Goal: Task Accomplishment & Management: Use online tool/utility

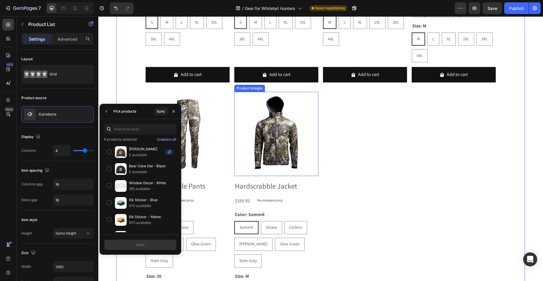
scroll to position [285, 0]
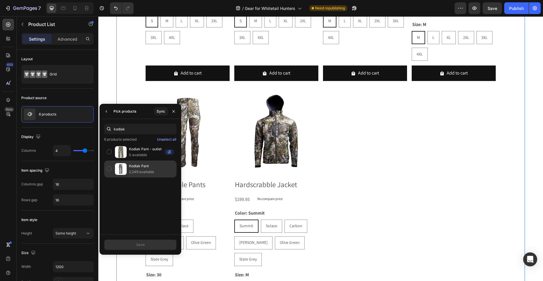
type input "kodiak"
click at [108, 167] on div "Kodiak Pant 2,249 available" at bounding box center [140, 168] width 72 height 17
click at [140, 243] on div "Save" at bounding box center [140, 244] width 8 height 5
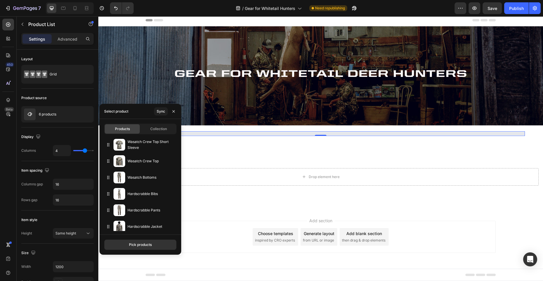
scroll to position [0, 0]
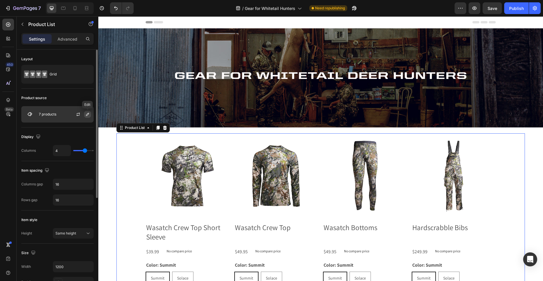
click at [88, 115] on icon "button" at bounding box center [87, 114] width 5 height 5
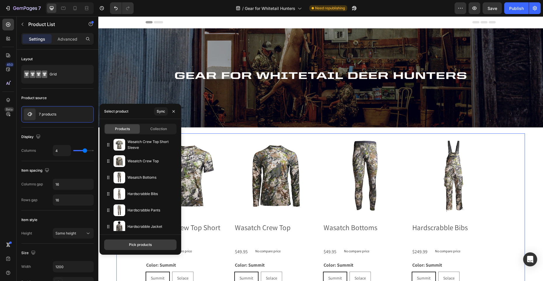
click at [139, 245] on div "Pick products" at bounding box center [140, 244] width 23 height 5
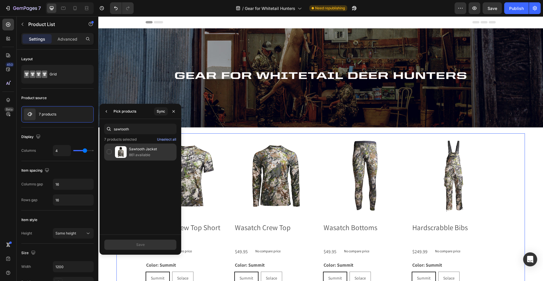
type input "sawtooth"
click at [108, 152] on div "Sawtooth Jacket 861 available" at bounding box center [140, 151] width 72 height 17
click at [151, 242] on button "Save" at bounding box center [140, 244] width 72 height 11
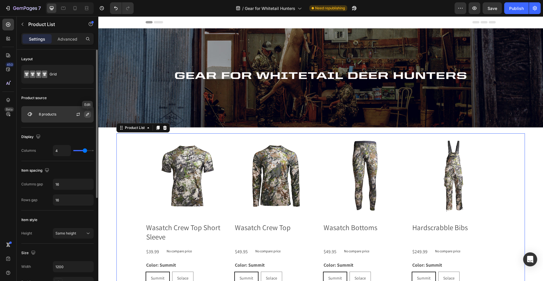
click at [88, 114] on icon "button" at bounding box center [87, 114] width 5 height 5
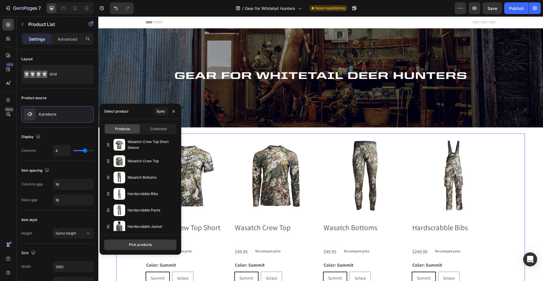
click at [136, 246] on div "Pick products" at bounding box center [140, 244] width 23 height 5
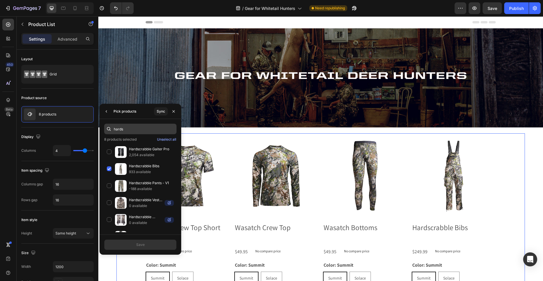
click at [129, 130] on input "hards" at bounding box center [140, 129] width 72 height 11
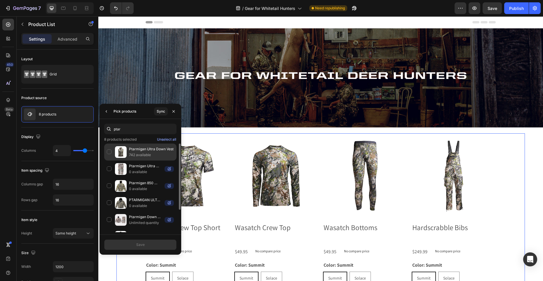
click at [108, 160] on div "Ptarmigan Ultra Down Vest 742 available" at bounding box center [140, 168] width 72 height 17
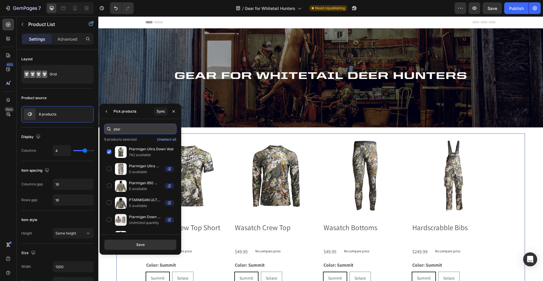
click at [132, 129] on input "ptar" at bounding box center [140, 129] width 72 height 11
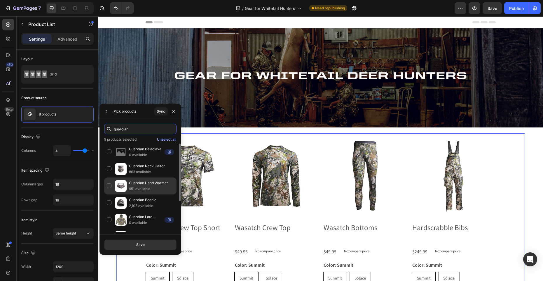
type input "guardian"
click at [107, 194] on div "Guardian Hand Warmer 951 available" at bounding box center [140, 202] width 72 height 17
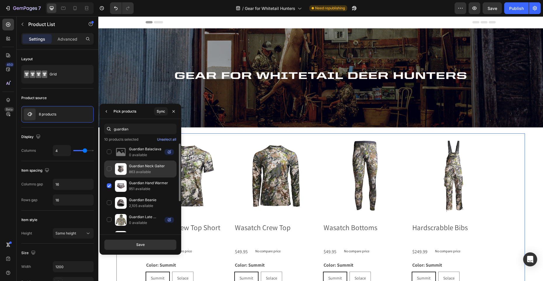
click at [107, 177] on div "Guardian Neck Gaiter 863 available" at bounding box center [140, 185] width 72 height 17
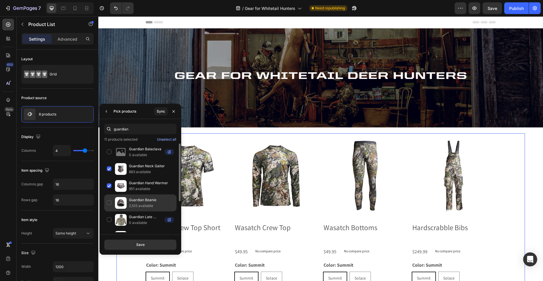
click at [110, 211] on div "Guardian Beanie 2,105 available" at bounding box center [140, 219] width 72 height 17
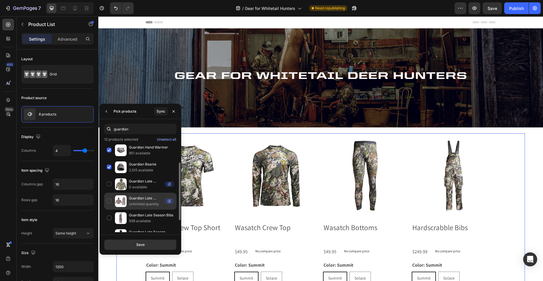
scroll to position [46, 0]
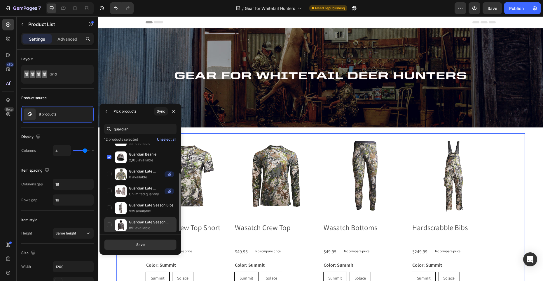
click at [109, 224] on div "Guardian Late Season Jacket 891 available" at bounding box center [140, 224] width 72 height 17
drag, startPoint x: 108, startPoint y: 208, endPoint x: 117, endPoint y: 224, distance: 17.6
click at [108, 216] on div "Guardian Late Season Bibs 939 available" at bounding box center [140, 224] width 72 height 17
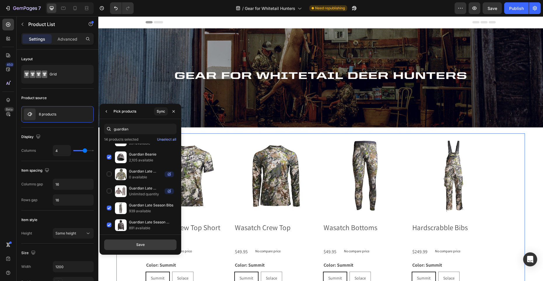
click at [142, 245] on div "Save" at bounding box center [140, 244] width 8 height 5
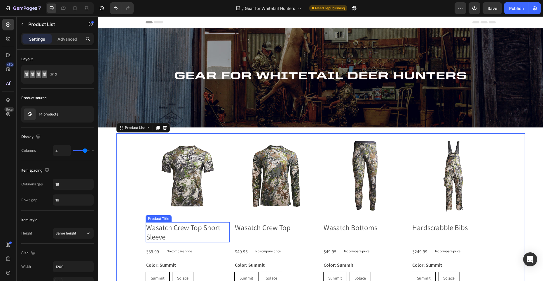
click at [172, 229] on h2 "Wasatch Crew Top Short Sleeve" at bounding box center [188, 232] width 84 height 20
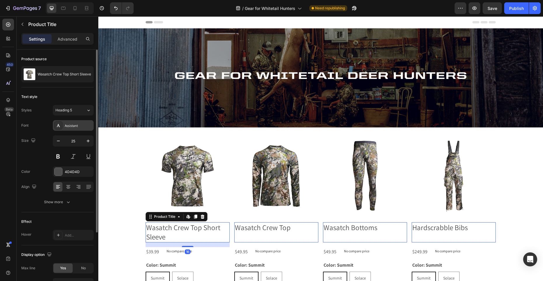
click at [74, 126] on div "Assistant" at bounding box center [78, 125] width 27 height 5
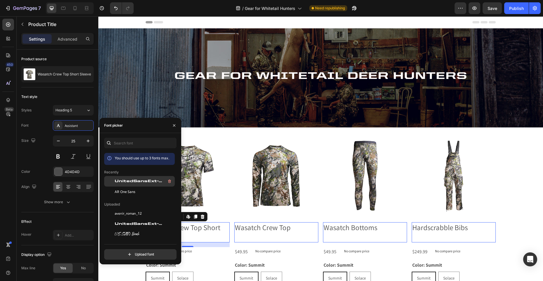
click at [135, 180] on span "UnitedSansExt-Heavy" at bounding box center [139, 180] width 48 height 5
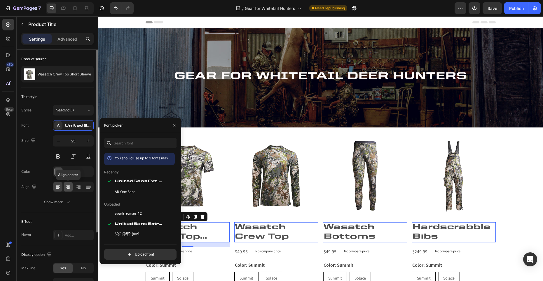
click at [69, 187] on icon at bounding box center [68, 187] width 4 height 1
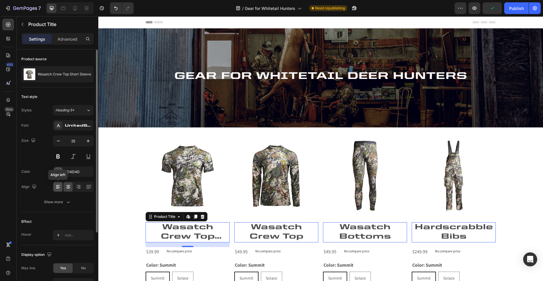
drag, startPoint x: 56, startPoint y: 185, endPoint x: 62, endPoint y: 197, distance: 12.7
click at [57, 185] on icon at bounding box center [58, 187] width 6 height 6
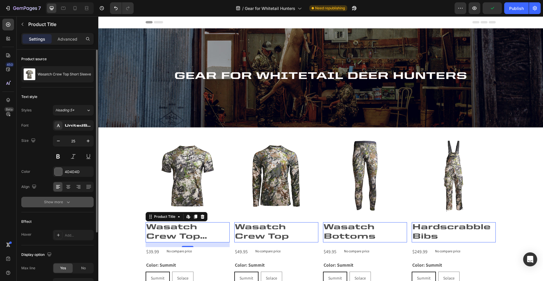
click at [62, 201] on div "Show more" at bounding box center [57, 202] width 27 height 6
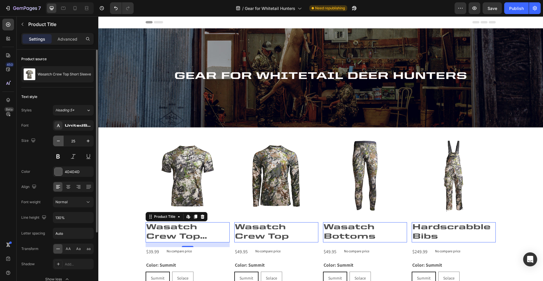
click at [56, 140] on icon "button" at bounding box center [58, 141] width 6 height 6
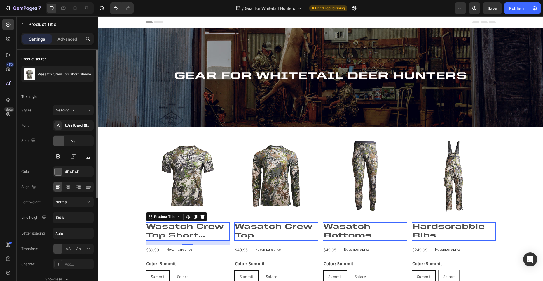
click at [56, 140] on icon "button" at bounding box center [58, 141] width 6 height 6
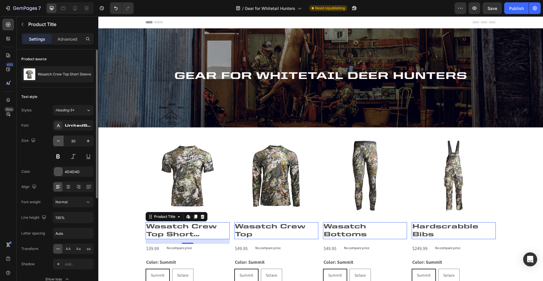
click at [56, 140] on icon "button" at bounding box center [58, 141] width 6 height 6
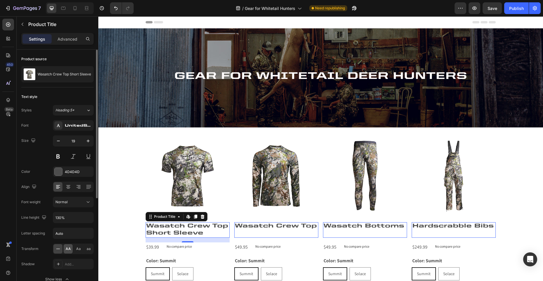
click at [68, 247] on span "AA" at bounding box center [68, 248] width 5 height 5
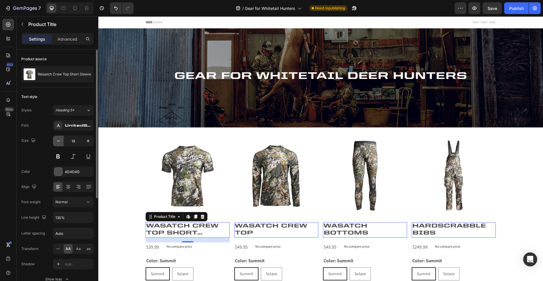
click at [58, 138] on icon "button" at bounding box center [58, 141] width 6 height 6
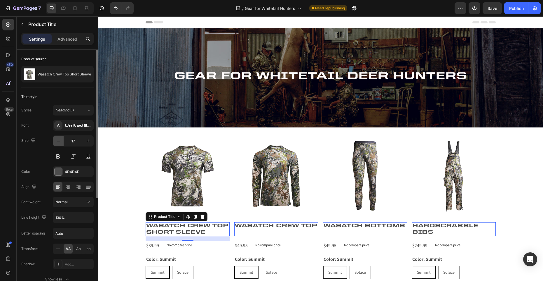
click at [58, 138] on icon "button" at bounding box center [58, 141] width 6 height 6
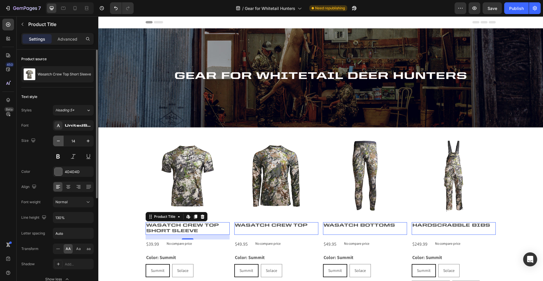
click at [58, 138] on icon "button" at bounding box center [58, 141] width 6 height 6
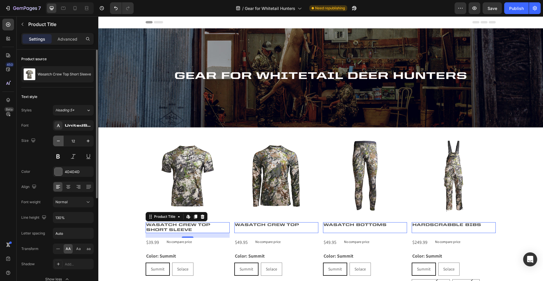
click at [58, 138] on icon "button" at bounding box center [58, 141] width 6 height 6
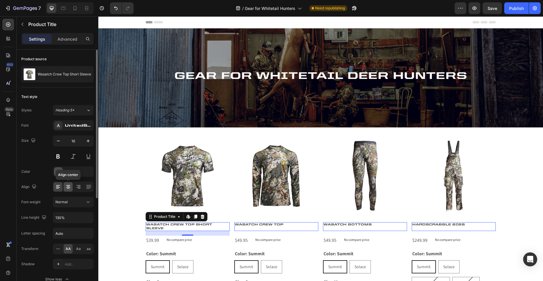
click at [68, 184] on icon at bounding box center [68, 187] width 6 height 6
click at [88, 142] on icon "button" at bounding box center [88, 141] width 6 height 6
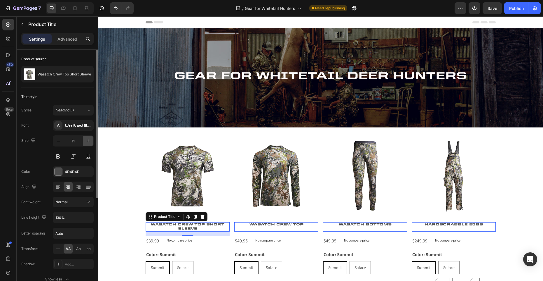
click at [88, 142] on icon "button" at bounding box center [88, 141] width 6 height 6
click at [69, 125] on div "UnitedSansExt-Heavy" at bounding box center [78, 125] width 27 height 5
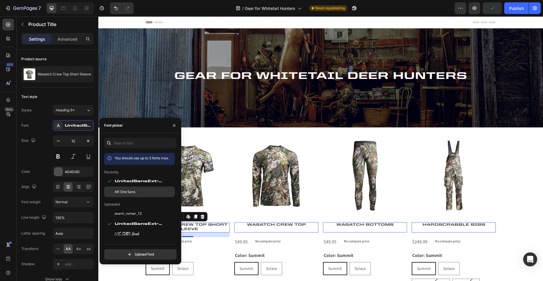
click at [125, 190] on span "AR One Sans" at bounding box center [125, 191] width 21 height 5
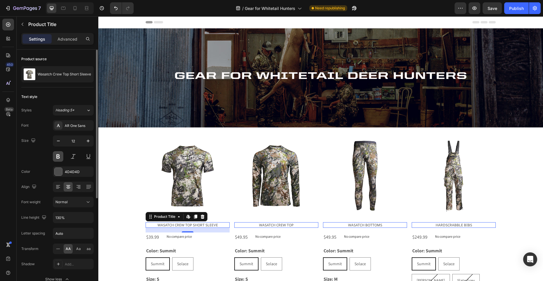
click at [60, 157] on button at bounding box center [58, 156] width 11 height 11
click at [89, 140] on icon "button" at bounding box center [88, 141] width 6 height 6
type input "13"
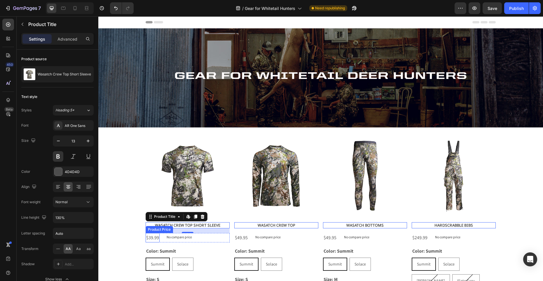
click at [151, 238] on div "$39.99" at bounding box center [153, 238] width 14 height 10
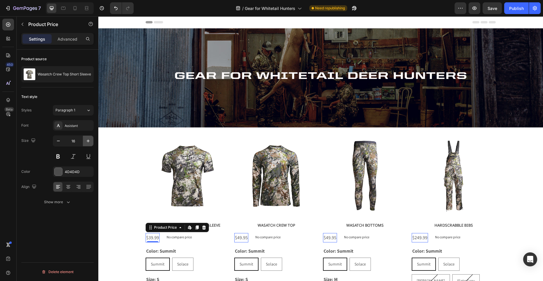
click at [86, 140] on icon "button" at bounding box center [88, 141] width 6 height 6
type input "18"
click at [60, 156] on button at bounding box center [58, 156] width 11 height 11
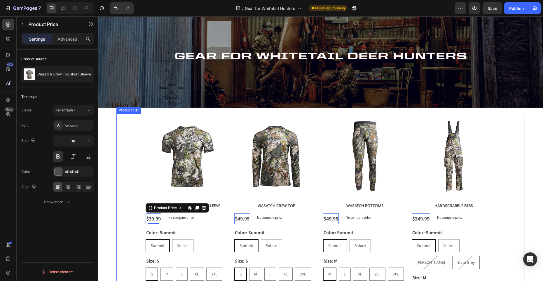
scroll to position [0, 0]
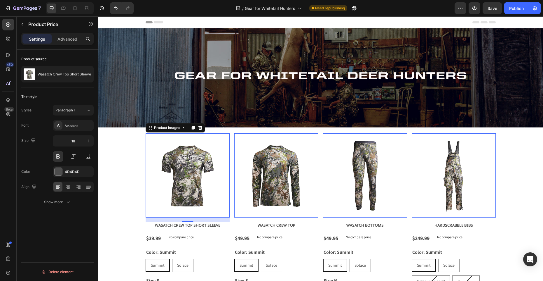
click at [167, 170] on img at bounding box center [188, 175] width 84 height 84
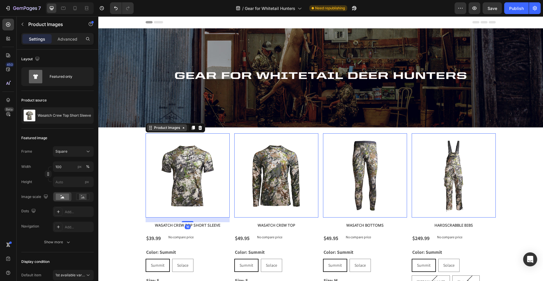
click at [165, 128] on div "Product Images" at bounding box center [167, 127] width 28 height 5
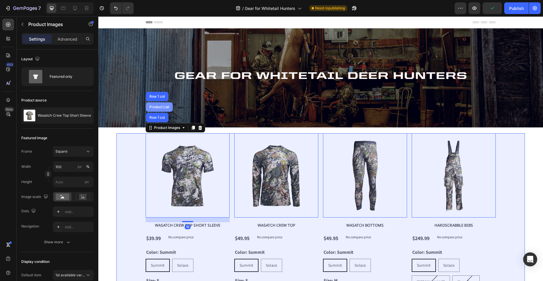
click at [161, 107] on div "Product List" at bounding box center [159, 107] width 22 height 4
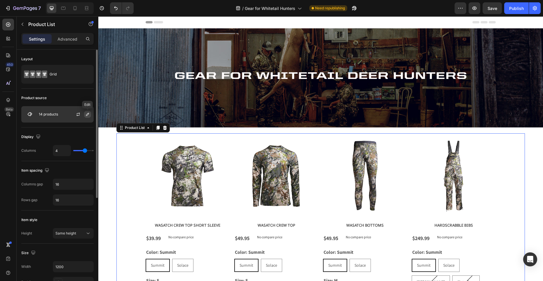
click at [87, 116] on icon "button" at bounding box center [87, 114] width 5 height 5
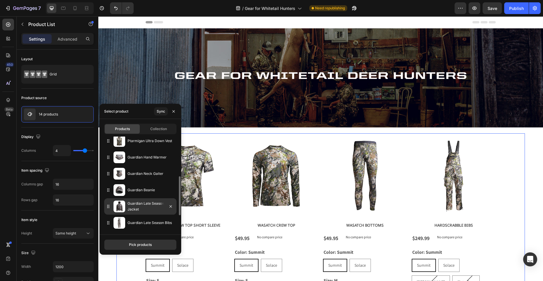
scroll to position [117, 0]
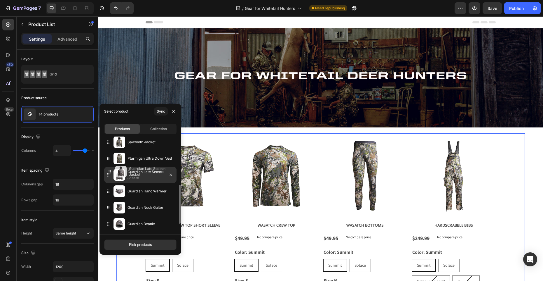
drag, startPoint x: 109, startPoint y: 225, endPoint x: 110, endPoint y: 173, distance: 52.3
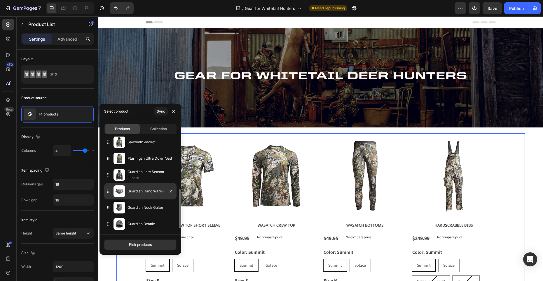
scroll to position [135, 0]
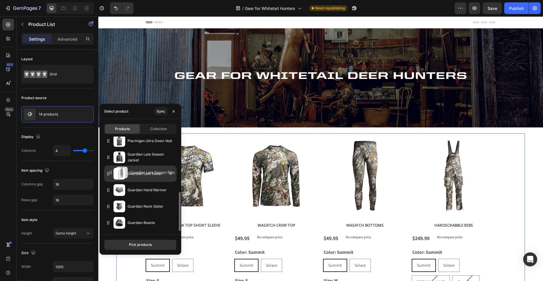
drag, startPoint x: 107, startPoint y: 224, endPoint x: 110, endPoint y: 173, distance: 50.9
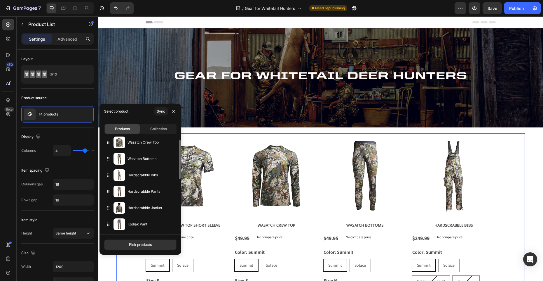
scroll to position [0, 0]
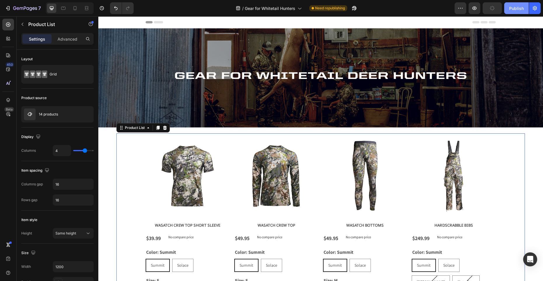
click at [517, 9] on div "Publish" at bounding box center [517, 8] width 15 height 6
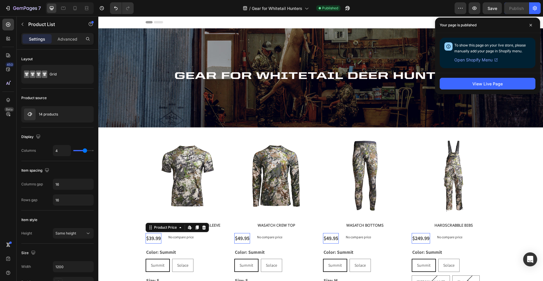
click at [159, 236] on div "$39.99" at bounding box center [154, 238] width 16 height 11
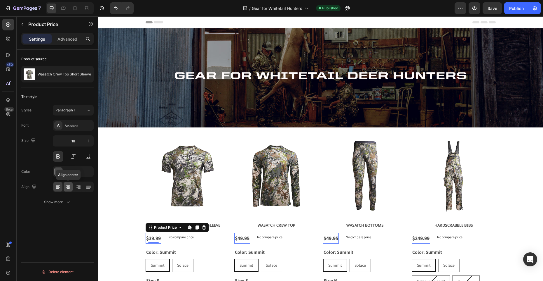
click at [67, 187] on icon at bounding box center [68, 187] width 4 height 1
click at [173, 229] on div "Product Price" at bounding box center [165, 227] width 25 height 5
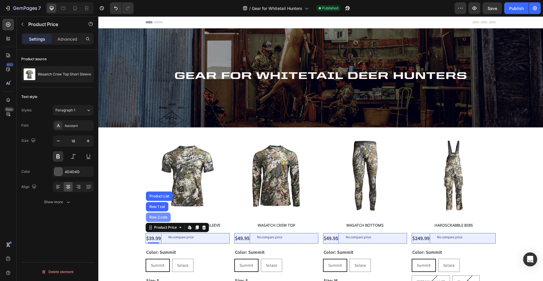
click at [164, 218] on div "Row 2 cols" at bounding box center [158, 217] width 20 height 4
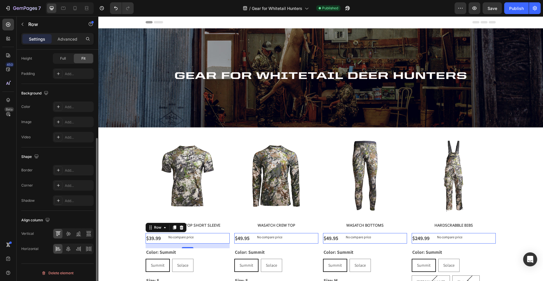
scroll to position [175, 0]
click at [68, 247] on icon at bounding box center [68, 247] width 4 height 5
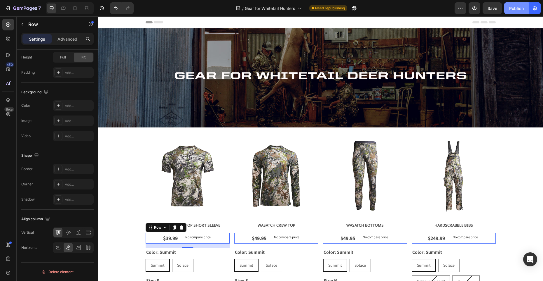
click at [519, 7] on div "Publish" at bounding box center [517, 8] width 15 height 6
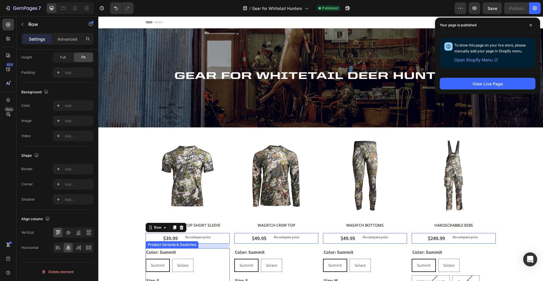
click at [155, 266] on span "Summit" at bounding box center [158, 264] width 14 height 5
click at [146, 258] on input "Summit Summit Summit" at bounding box center [145, 258] width 0 height 0
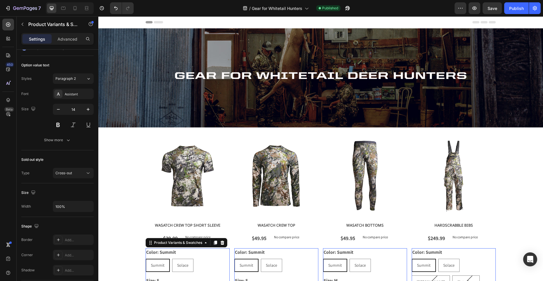
scroll to position [0, 0]
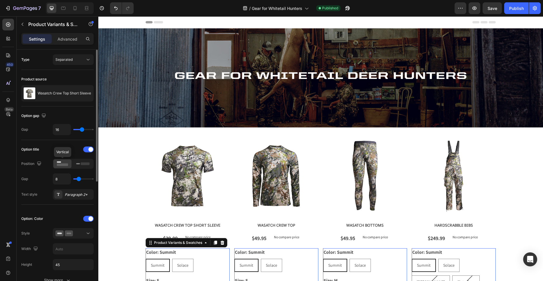
click at [62, 164] on rect at bounding box center [62, 164] width 11 height 3
click at [63, 163] on rect at bounding box center [62, 164] width 11 height 3
click at [79, 161] on icon at bounding box center [82, 163] width 13 height 6
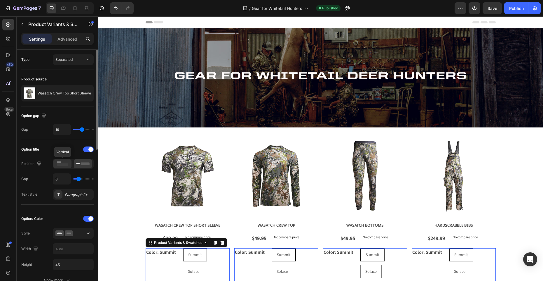
click at [62, 162] on icon at bounding box center [62, 163] width 13 height 6
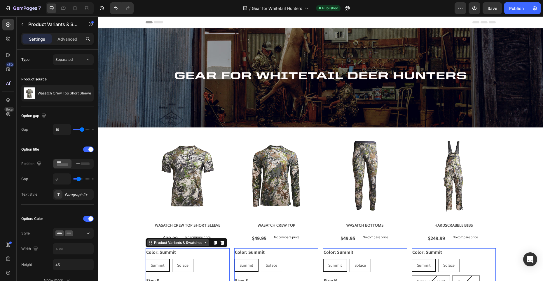
click at [178, 243] on div "Product Variants & Swatches" at bounding box center [178, 242] width 51 height 5
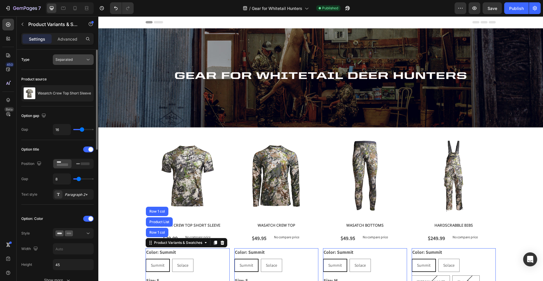
click at [82, 60] on div "Separated" at bounding box center [70, 59] width 30 height 5
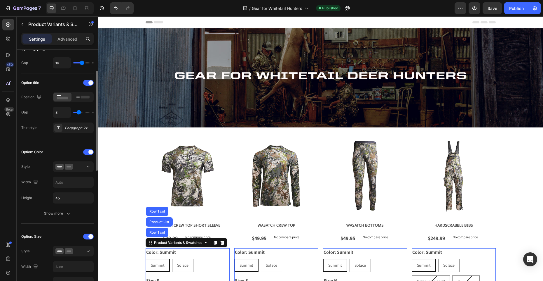
scroll to position [67, 0]
click at [88, 166] on icon at bounding box center [88, 166] width 6 height 6
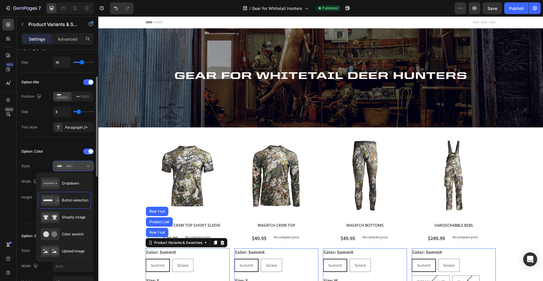
scroll to position [67, 0]
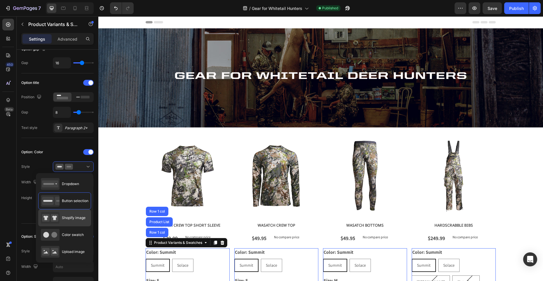
click at [75, 218] on span "Shopify image" at bounding box center [74, 217] width 24 height 5
type input "64"
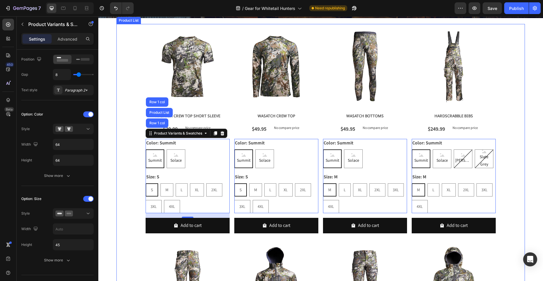
scroll to position [110, 0]
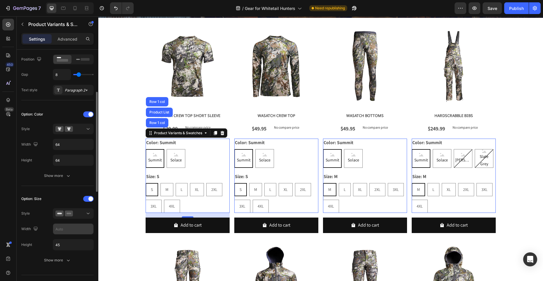
click at [68, 150] on input "text" at bounding box center [73, 144] width 40 height 11
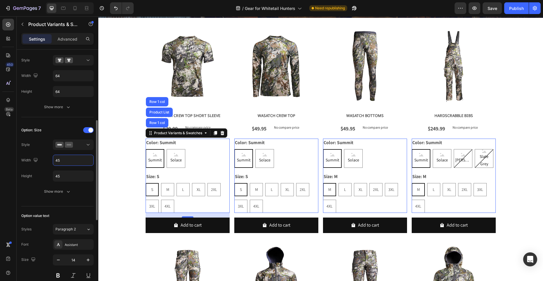
scroll to position [176, 0]
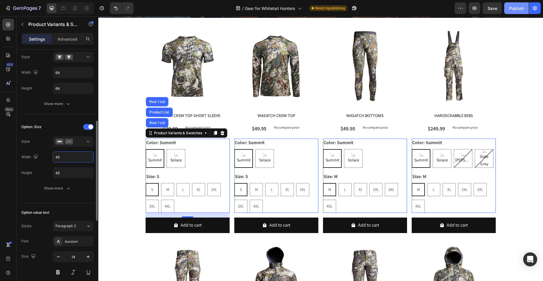
click at [509, 6] on button "Publish" at bounding box center [517, 8] width 25 height 12
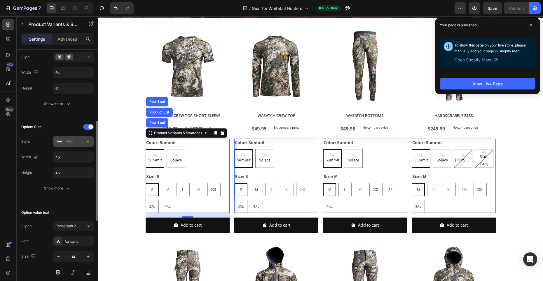
click at [80, 141] on div at bounding box center [73, 141] width 36 height 6
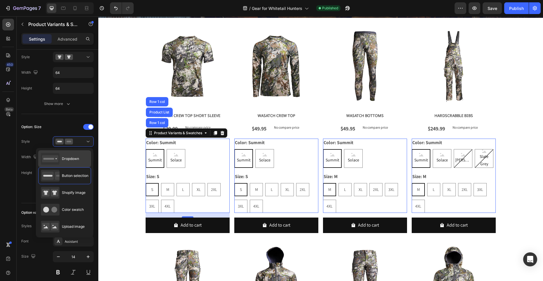
click at [70, 158] on span "Dropdown" at bounding box center [70, 158] width 17 height 5
type input "100%"
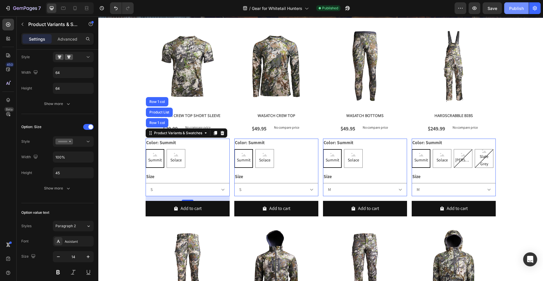
click at [513, 11] on button "Publish" at bounding box center [517, 8] width 25 height 12
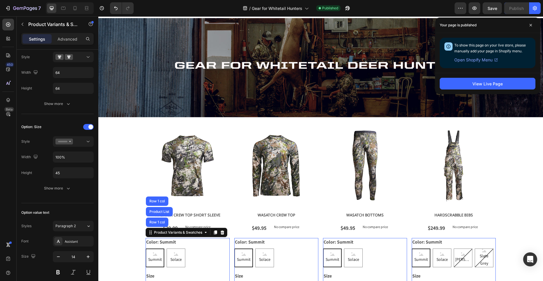
scroll to position [0, 0]
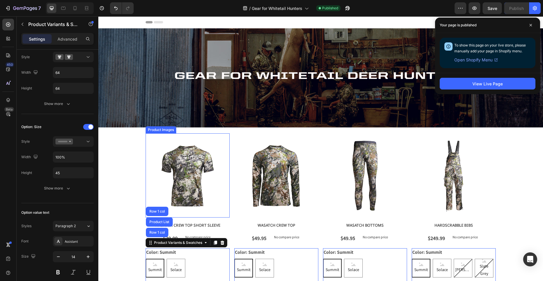
click at [154, 141] on img at bounding box center [188, 175] width 84 height 84
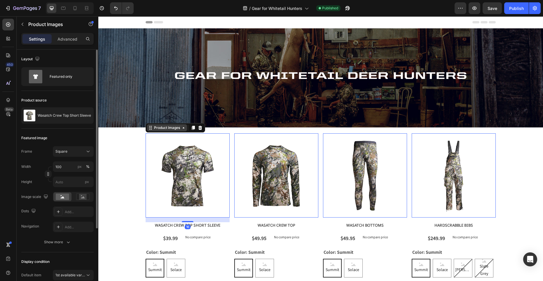
click at [163, 129] on div "Product Images" at bounding box center [167, 127] width 28 height 5
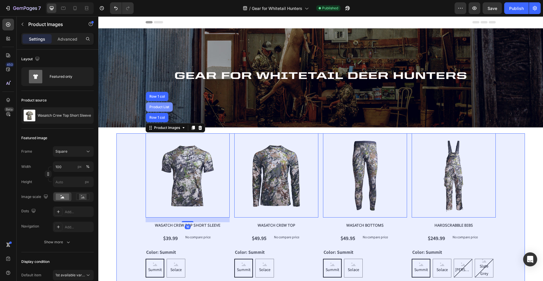
click at [162, 107] on div "Product List" at bounding box center [159, 107] width 22 height 4
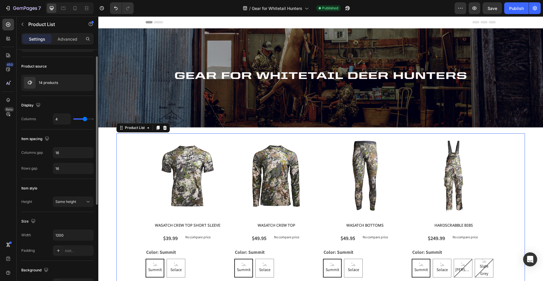
scroll to position [36, 0]
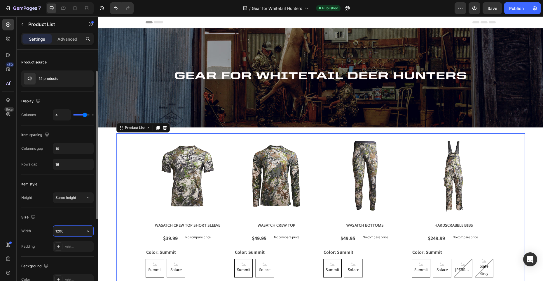
click at [58, 232] on input "1200" at bounding box center [73, 230] width 40 height 11
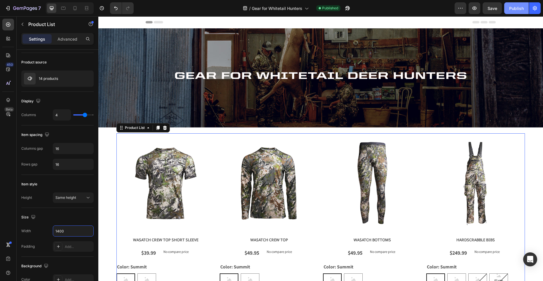
type input "1400"
click at [513, 8] on div "Publish" at bounding box center [517, 8] width 15 height 6
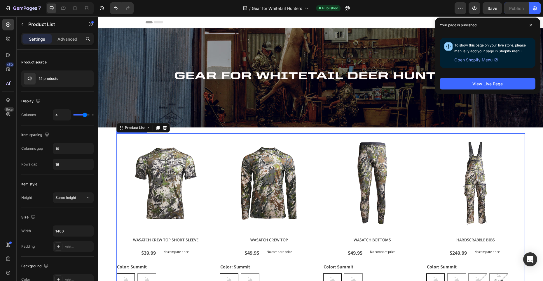
click at [164, 193] on img at bounding box center [166, 182] width 99 height 99
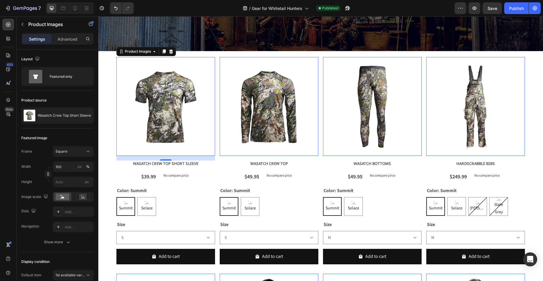
scroll to position [77, 0]
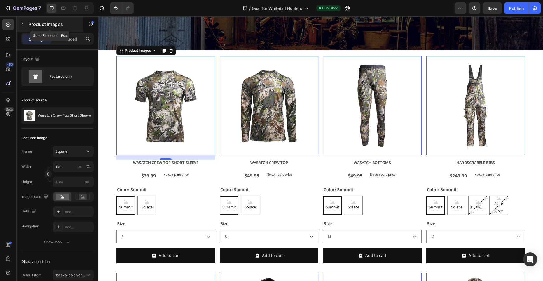
click at [25, 23] on icon "button" at bounding box center [22, 24] width 5 height 5
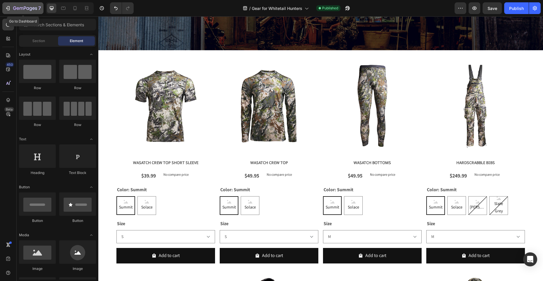
click at [8, 7] on icon "button" at bounding box center [8, 8] width 6 height 6
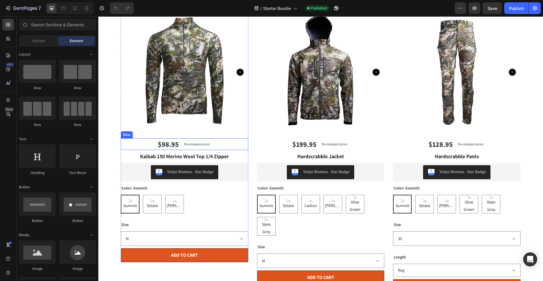
scroll to position [97, 0]
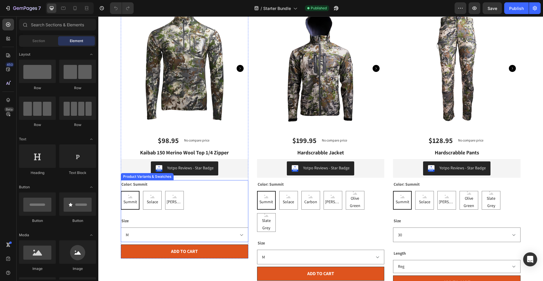
click at [184, 187] on div "Color: Summit Summit Summit Summit Solace Solace Solace Ash Brown Ash Brown Ash…" at bounding box center [185, 194] width 128 height 29
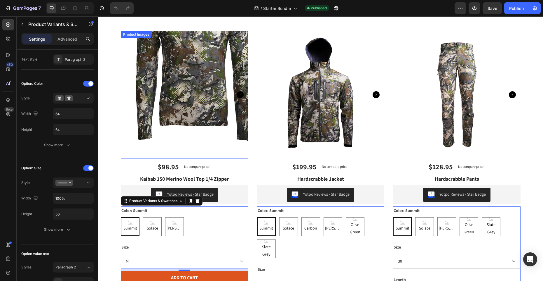
scroll to position [0, 0]
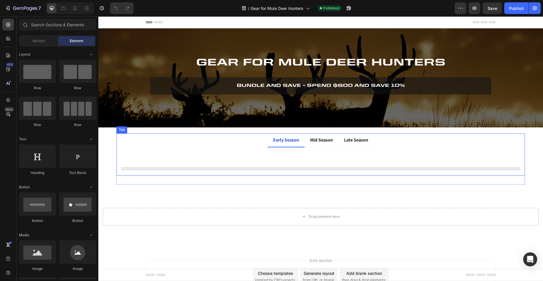
select select "38"
select select "Tall"
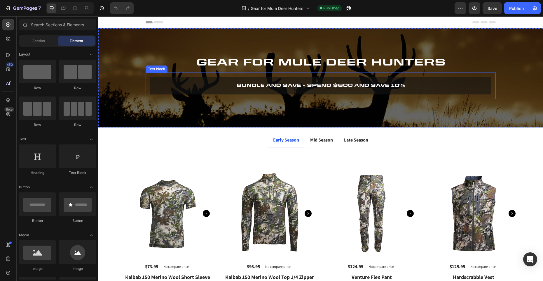
radio input "false"
click at [311, 87] on p "bundle and save - spend $600 and save 10%" at bounding box center [321, 86] width 332 height 8
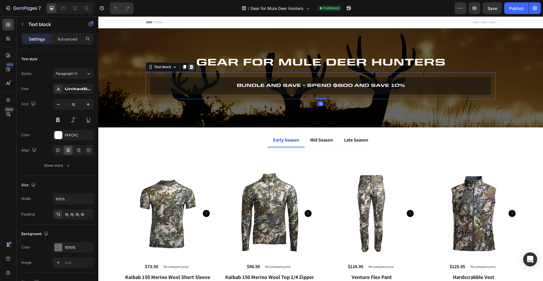
click at [190, 67] on icon at bounding box center [191, 67] width 5 height 5
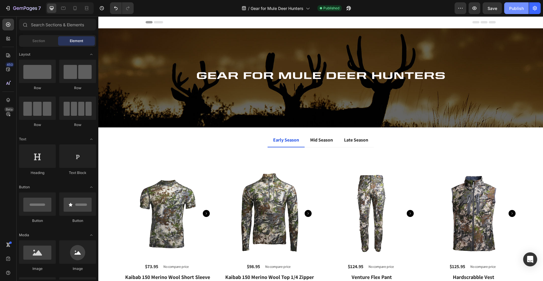
click at [516, 8] on div "Publish" at bounding box center [517, 8] width 15 height 6
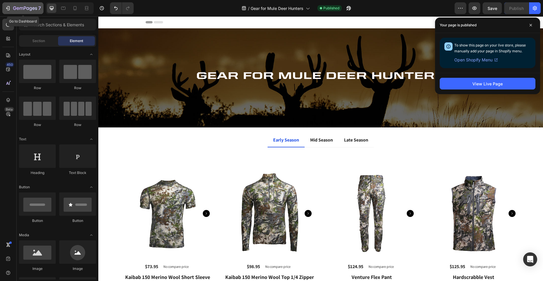
click at [19, 8] on icon "button" at bounding box center [25, 8] width 24 height 5
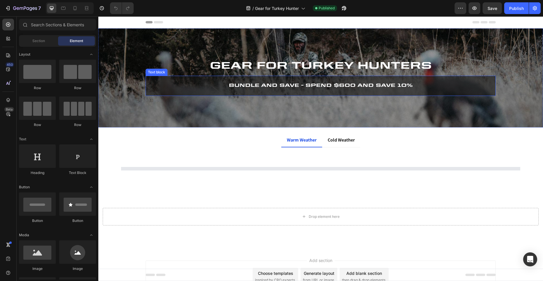
click at [288, 88] on span "bundle and save - spend $600 and SAve 10%" at bounding box center [321, 85] width 184 height 5
select select "38"
select select "Tall"
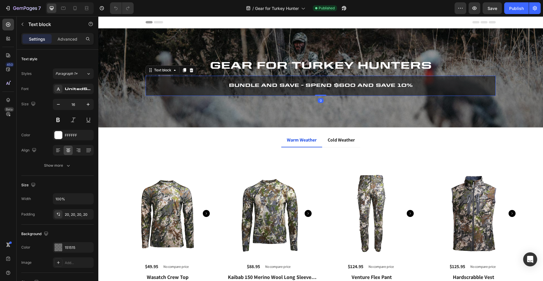
radio input "false"
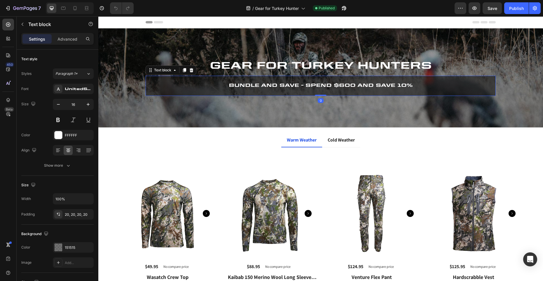
radio input "false"
click at [192, 71] on icon at bounding box center [192, 70] width 4 height 4
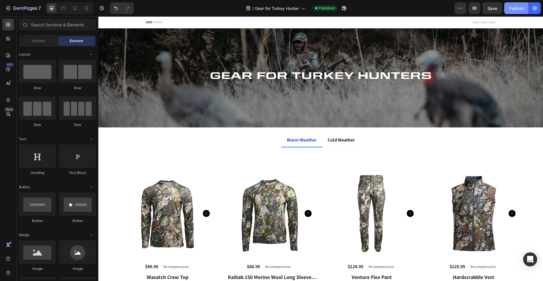
click at [513, 9] on div "Publish" at bounding box center [517, 8] width 15 height 6
